Goal: Task Accomplishment & Management: Use online tool/utility

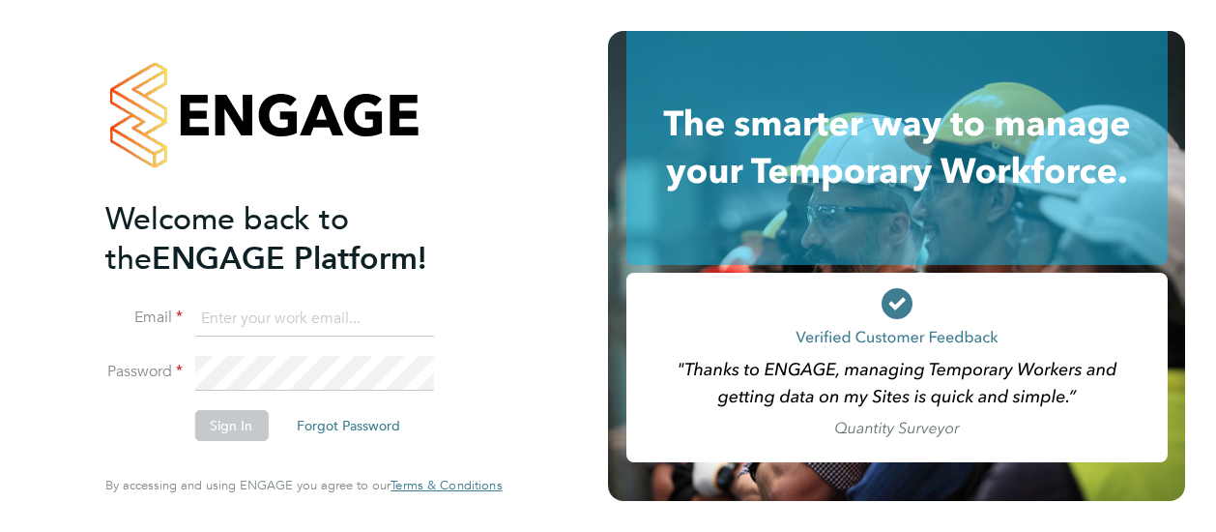
type input "[PERSON_NAME][EMAIL_ADDRESS][PERSON_NAME][DOMAIN_NAME]"
click at [228, 422] on button "Sign In" at bounding box center [230, 425] width 73 height 31
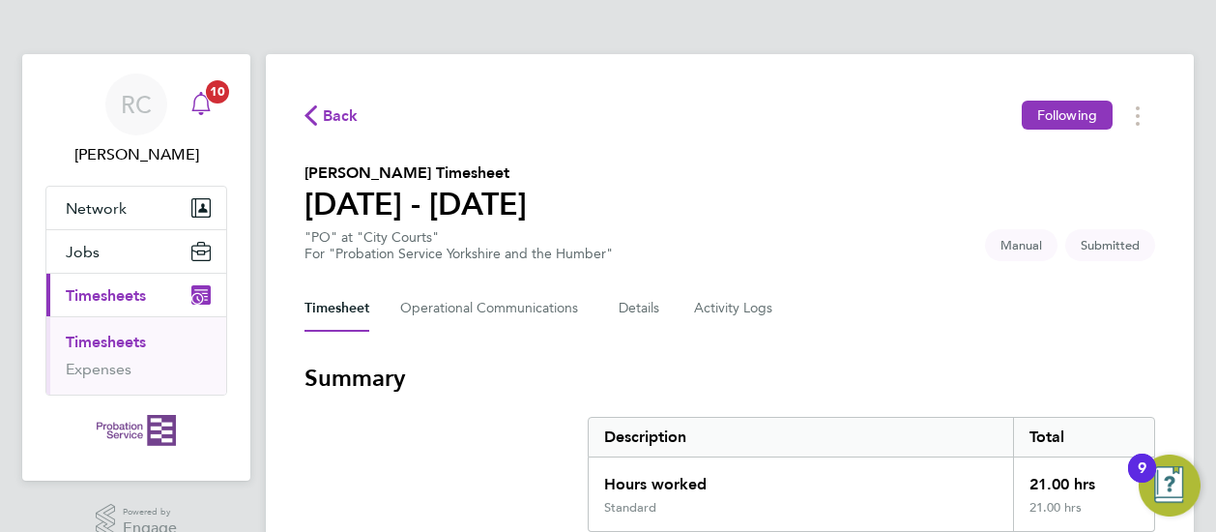
click at [203, 107] on icon "Main navigation" at bounding box center [200, 103] width 23 height 23
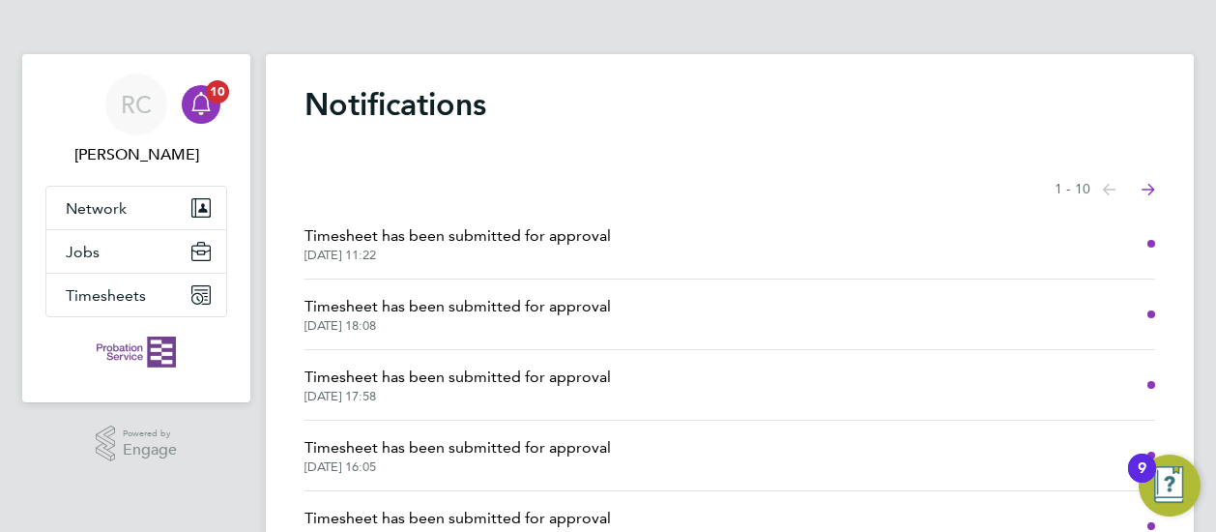
click at [466, 233] on span "Timesheet has been submitted for approval" at bounding box center [458, 235] width 306 height 23
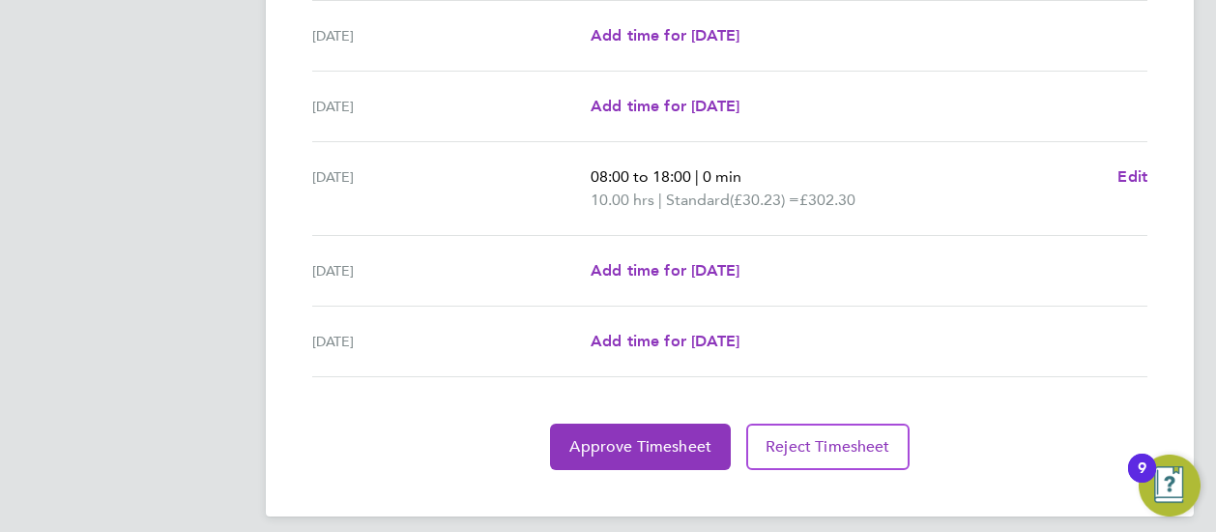
scroll to position [807, 0]
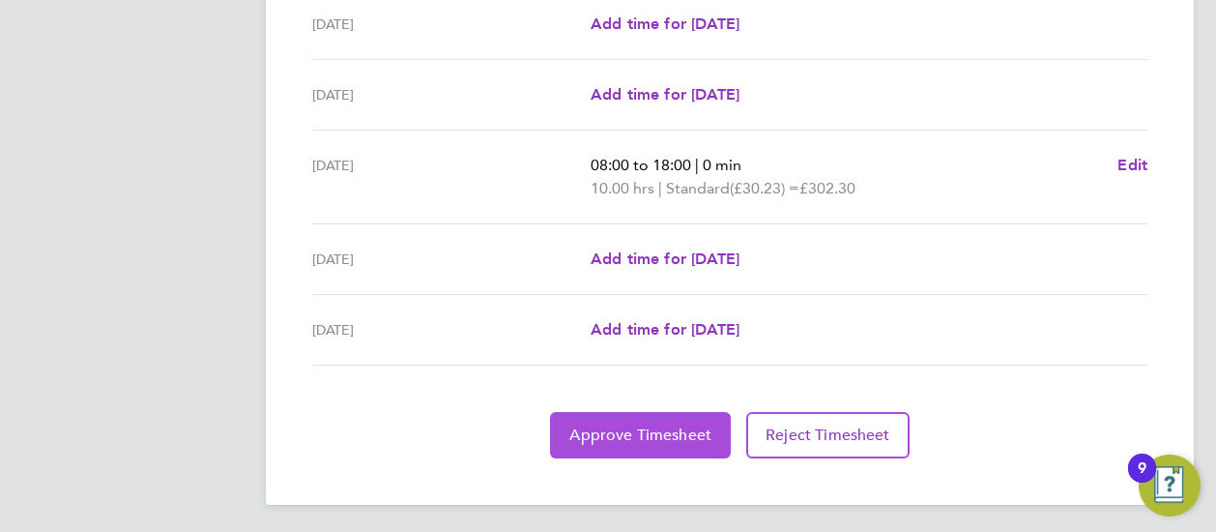
click at [655, 445] on button "Approve Timesheet" at bounding box center [640, 435] width 181 height 46
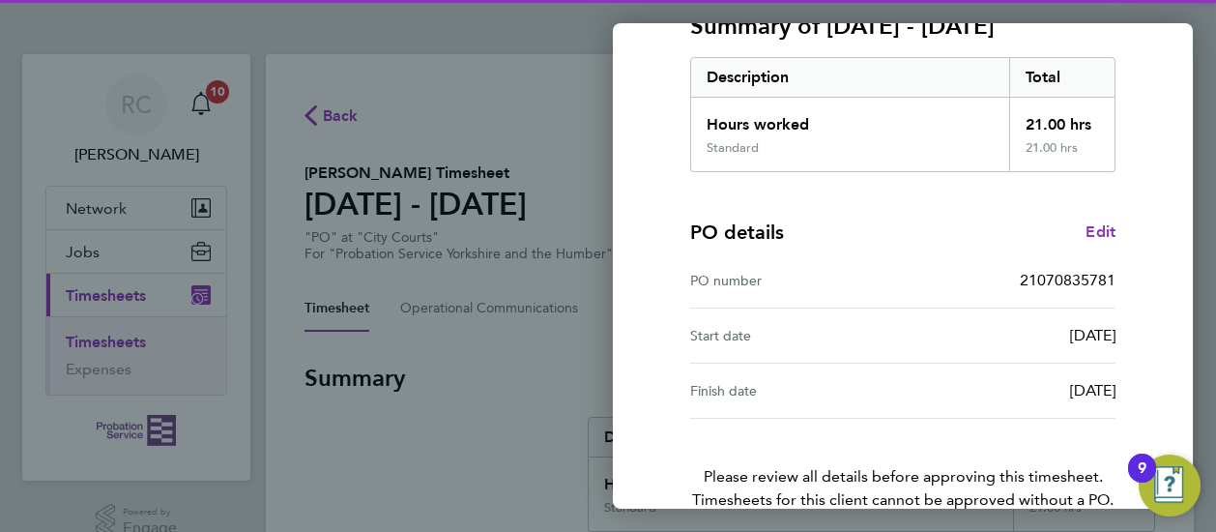
scroll to position [393, 0]
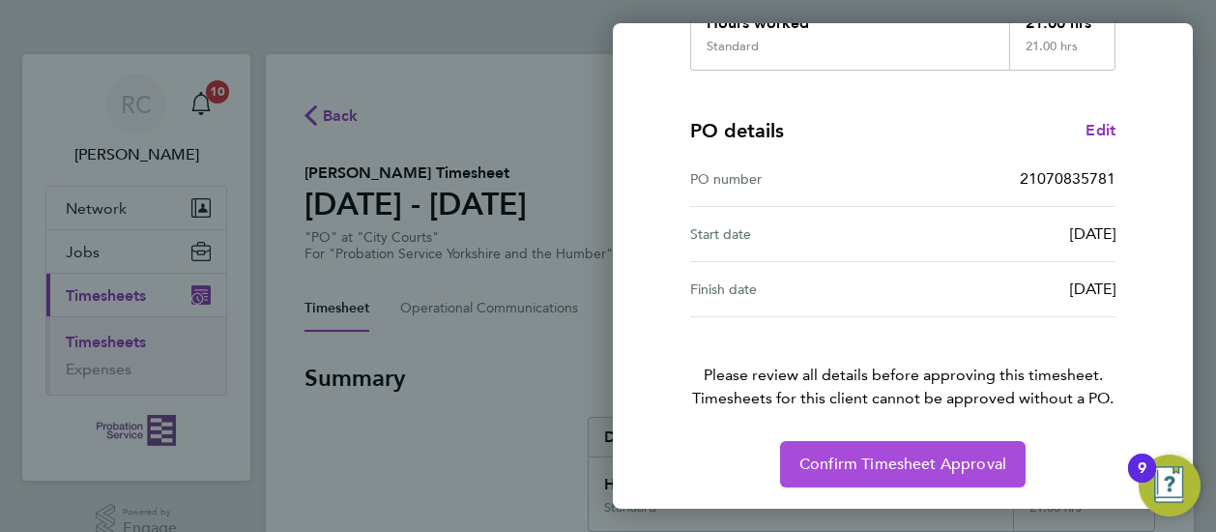
click at [885, 450] on button "Confirm Timesheet Approval" at bounding box center [903, 464] width 246 height 46
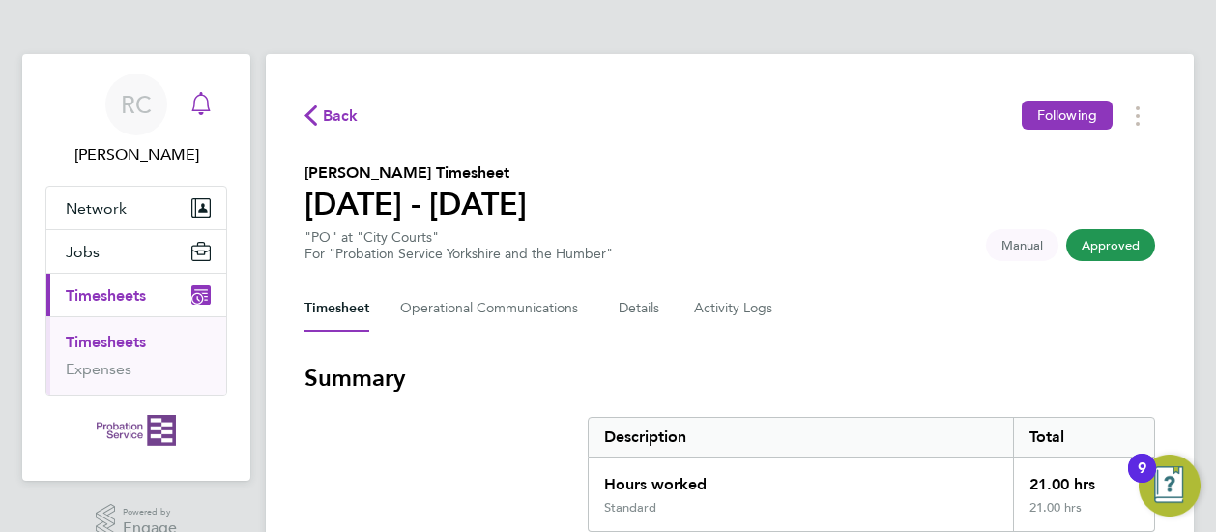
click at [203, 105] on icon "Main navigation" at bounding box center [200, 103] width 23 height 23
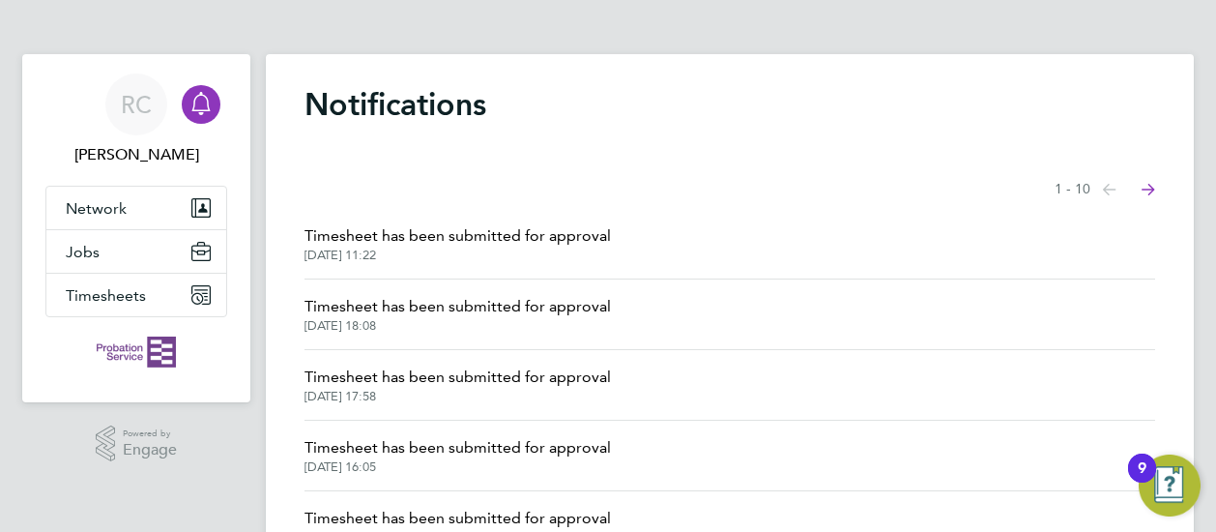
click at [480, 314] on span "Timesheet has been submitted for approval" at bounding box center [458, 306] width 306 height 23
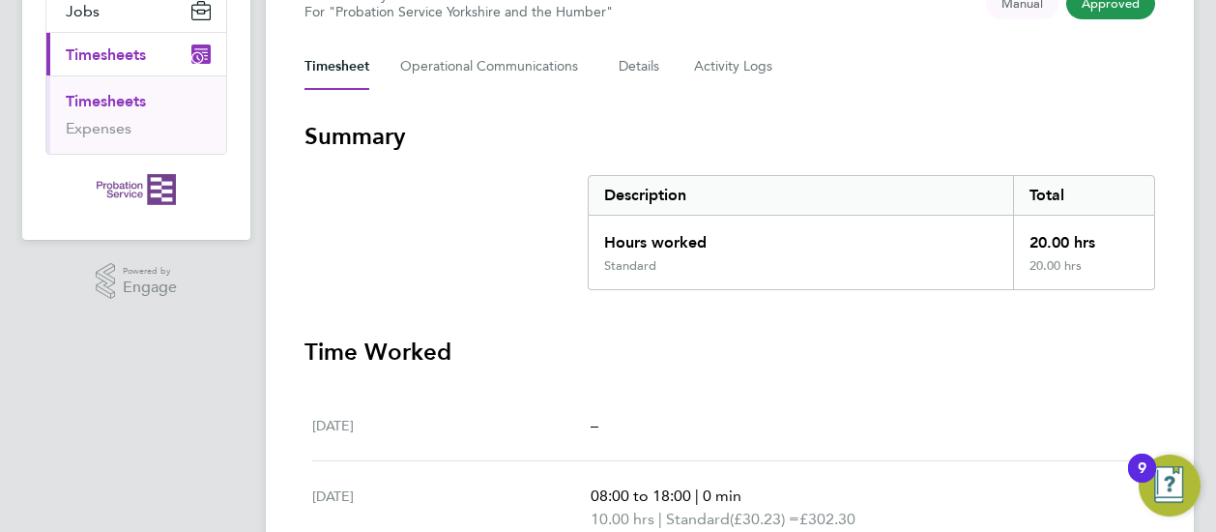
scroll to position [37, 0]
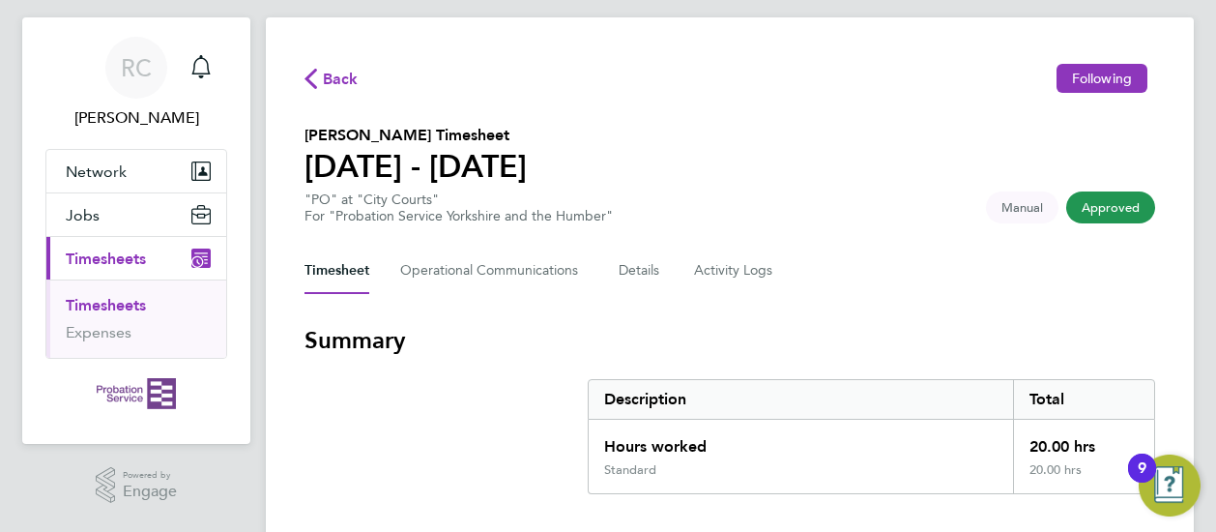
click at [1094, 204] on span "Approved" at bounding box center [1110, 207] width 89 height 32
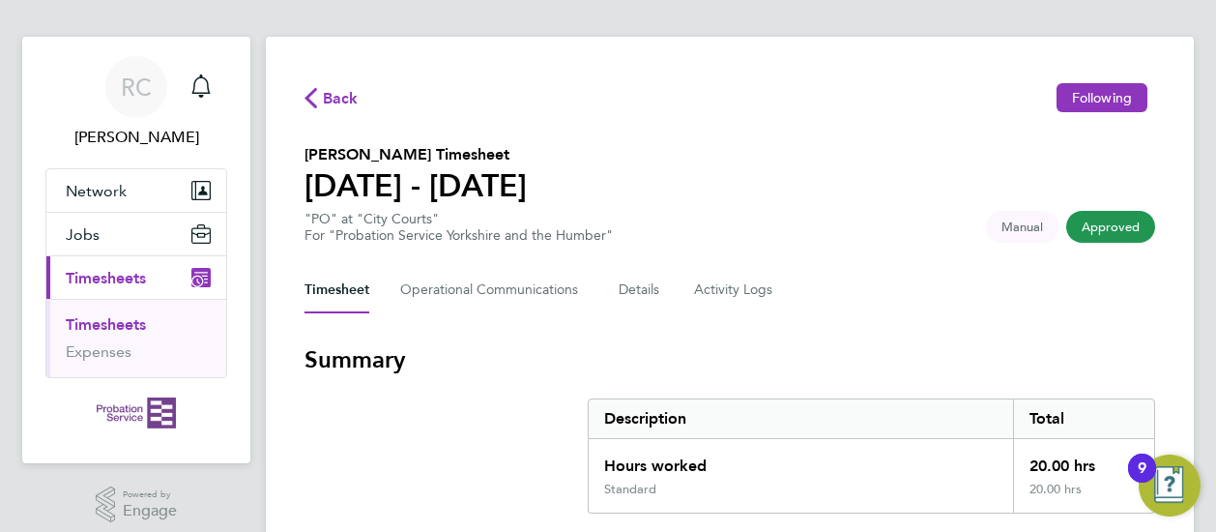
scroll to position [0, 0]
